Goal: Information Seeking & Learning: Understand process/instructions

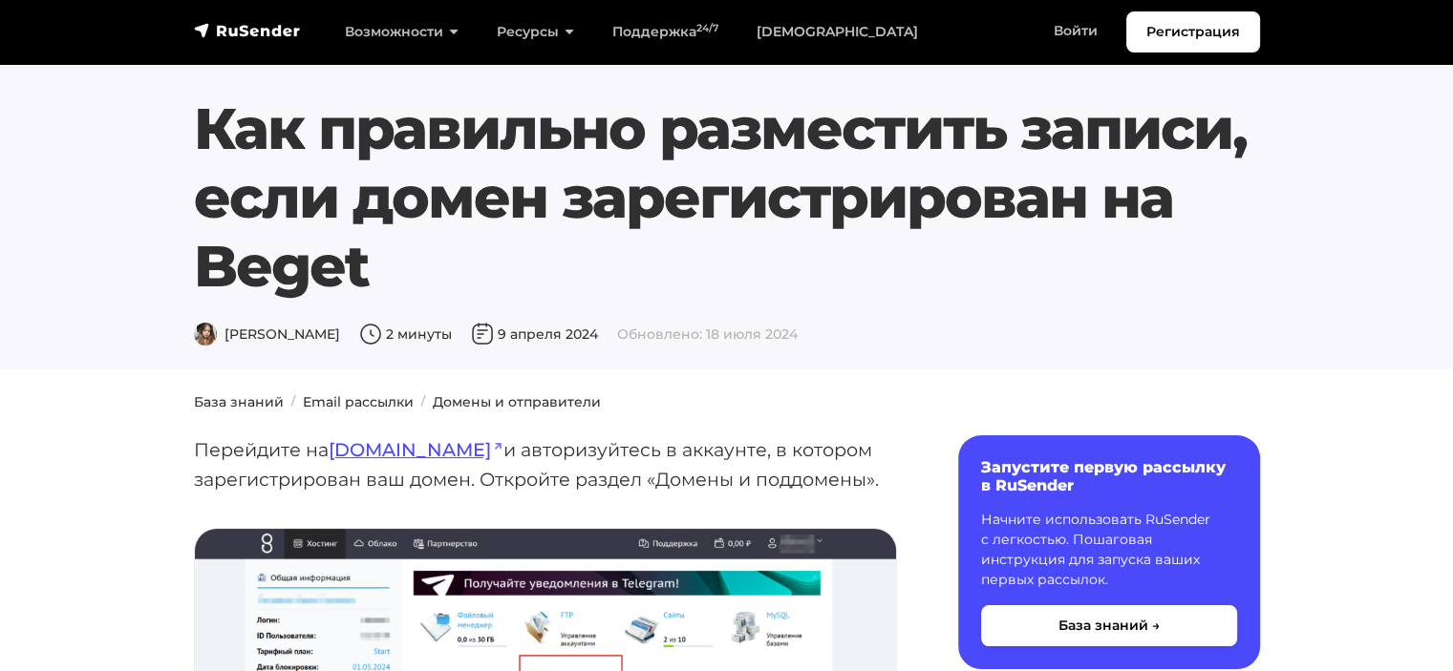
drag, startPoint x: 961, startPoint y: 437, endPoint x: 833, endPoint y: -81, distance: 534.1
click at [505, 398] on link "Домены и отправители" at bounding box center [517, 401] width 168 height 17
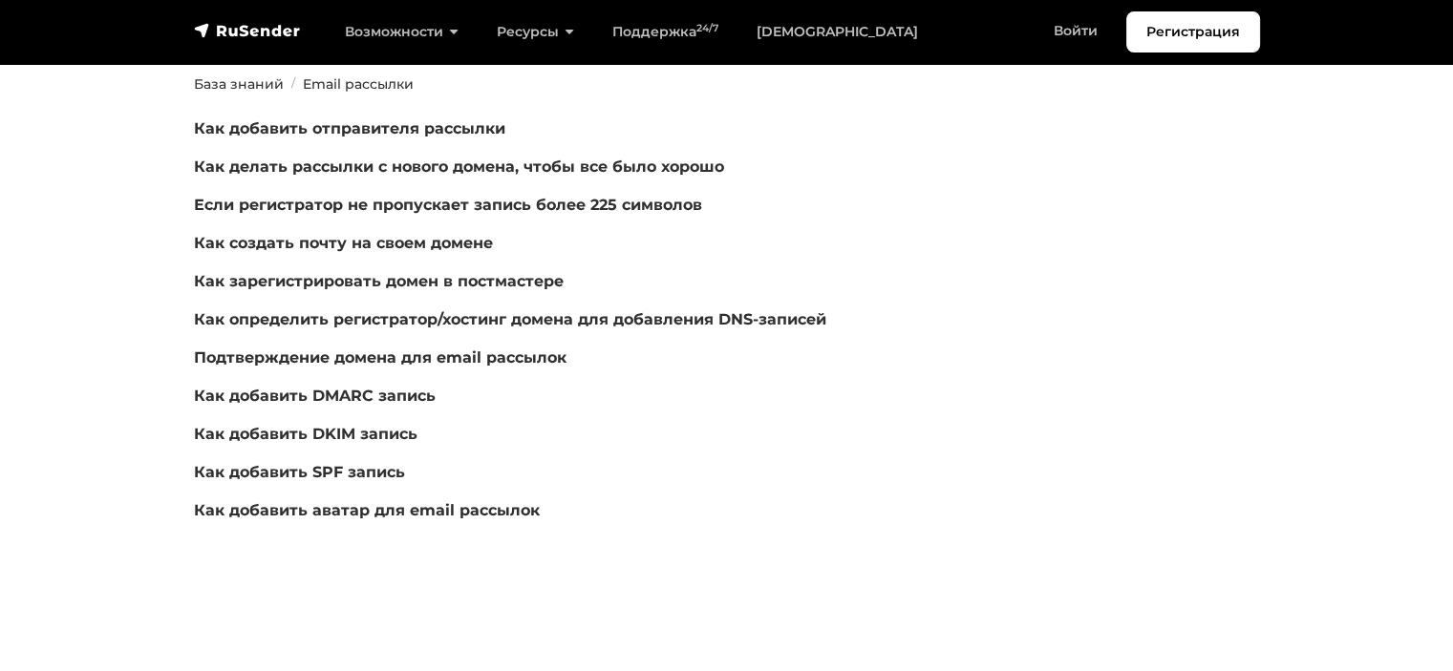
scroll to position [191, 0]
